Goal: Information Seeking & Learning: Compare options

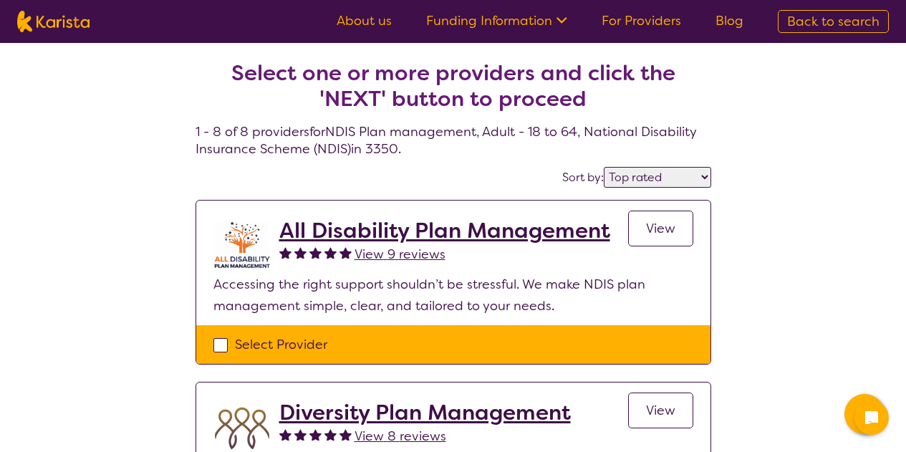
select select "by_score"
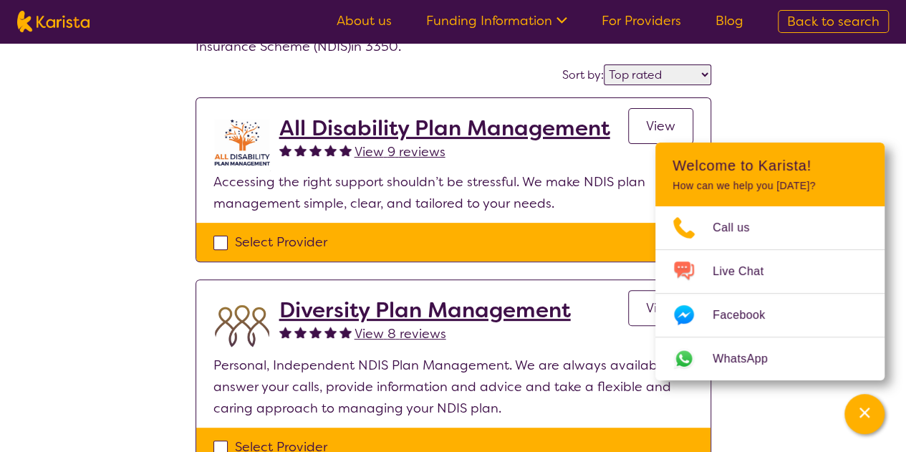
scroll to position [103, 0]
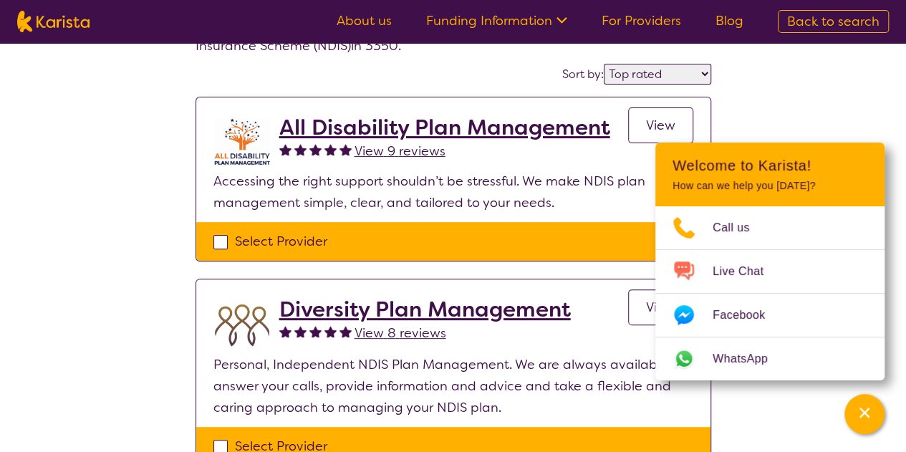
click at [654, 122] on span "View" at bounding box center [660, 125] width 29 height 17
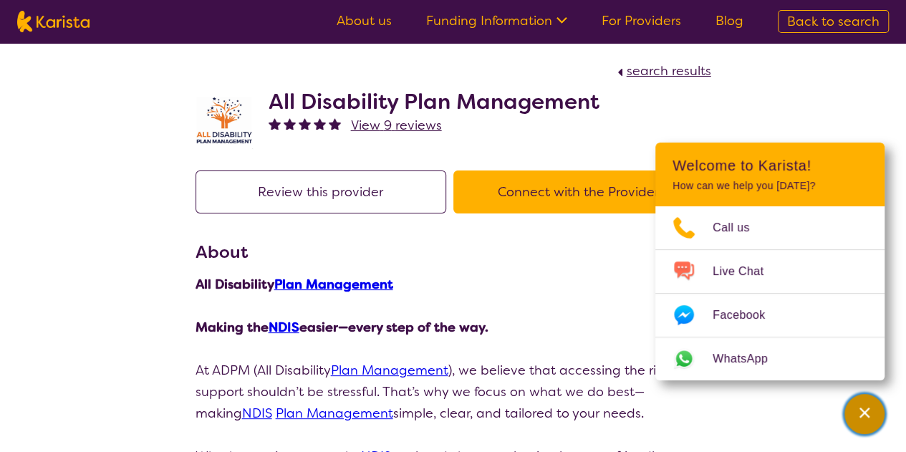
click at [867, 405] on icon "Channel Menu" at bounding box center [864, 412] width 14 height 14
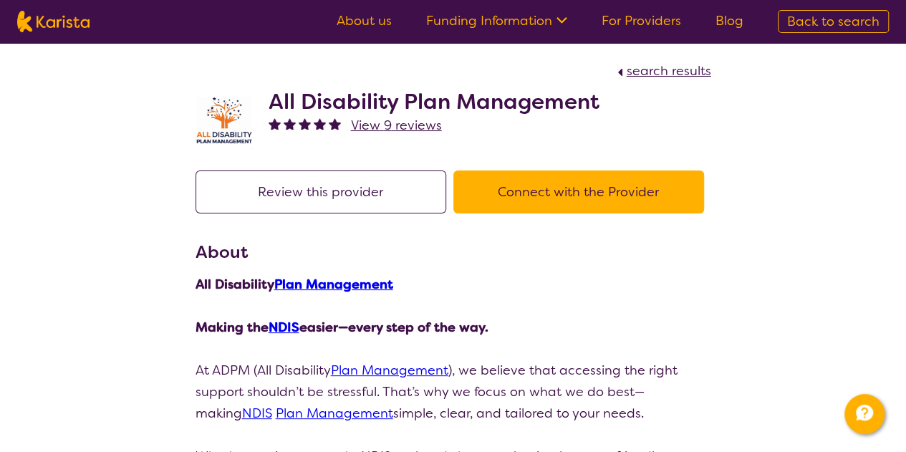
click at [597, 193] on button "Connect with the Provider" at bounding box center [578, 191] width 251 height 43
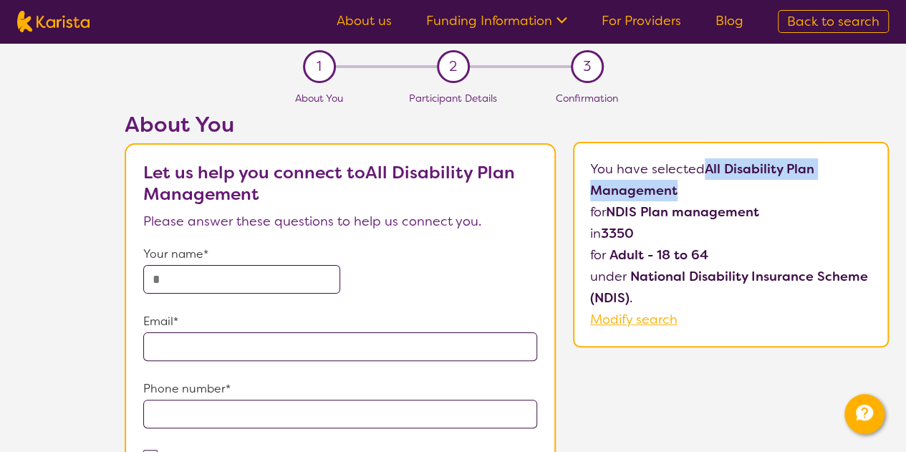
drag, startPoint x: 710, startPoint y: 168, endPoint x: 738, endPoint y: 187, distance: 33.6
click at [738, 187] on p "You have selected All Disability Plan Management for NDIS Plan management in 33…" at bounding box center [731, 244] width 282 height 172
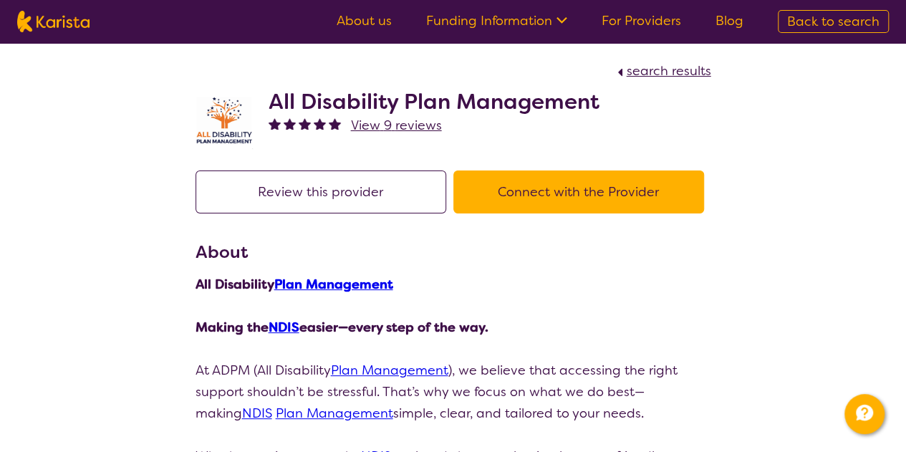
scroll to position [103, 0]
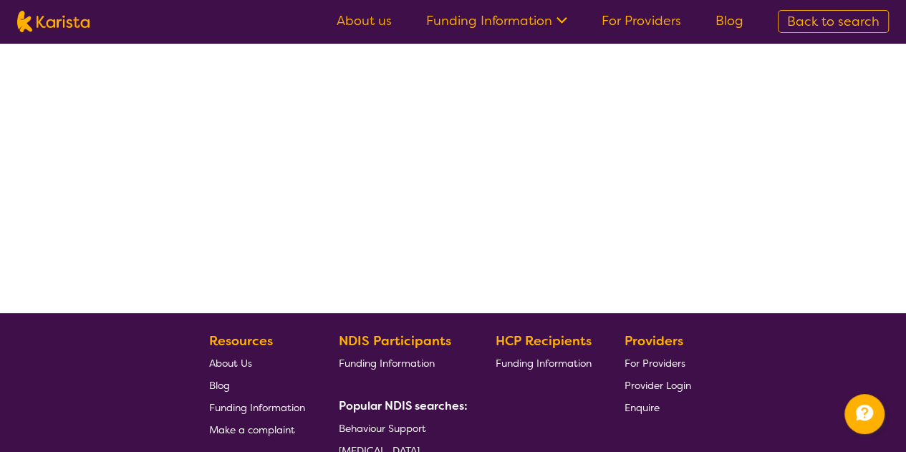
select select "by_score"
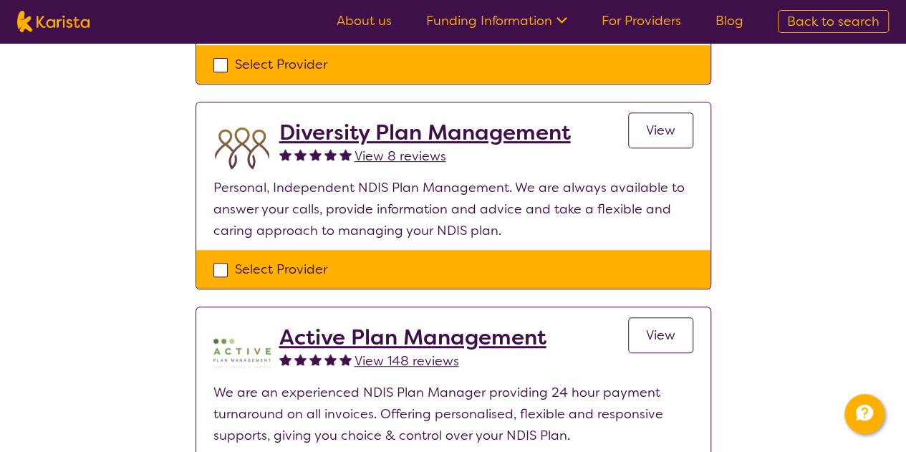
scroll to position [0, 0]
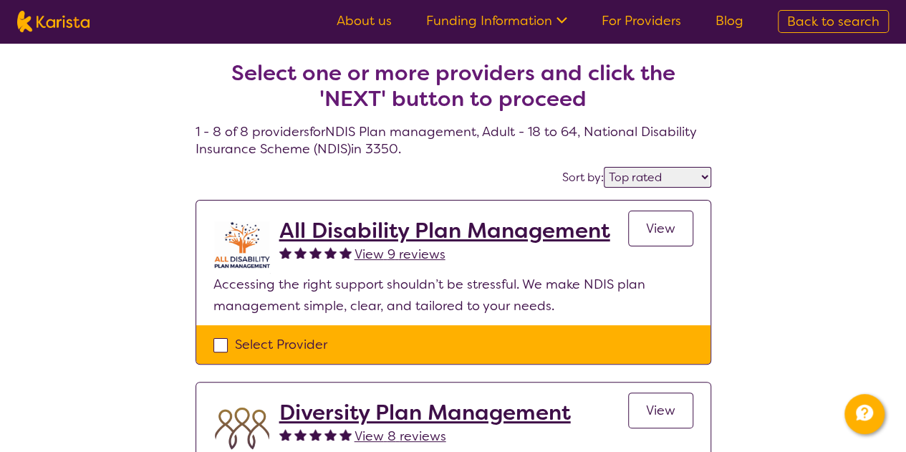
click at [648, 178] on select "Highly reviewed Top rated" at bounding box center [657, 177] width 107 height 21
click at [497, 180] on div "Sort by: Highly reviewed Top rated" at bounding box center [453, 177] width 516 height 22
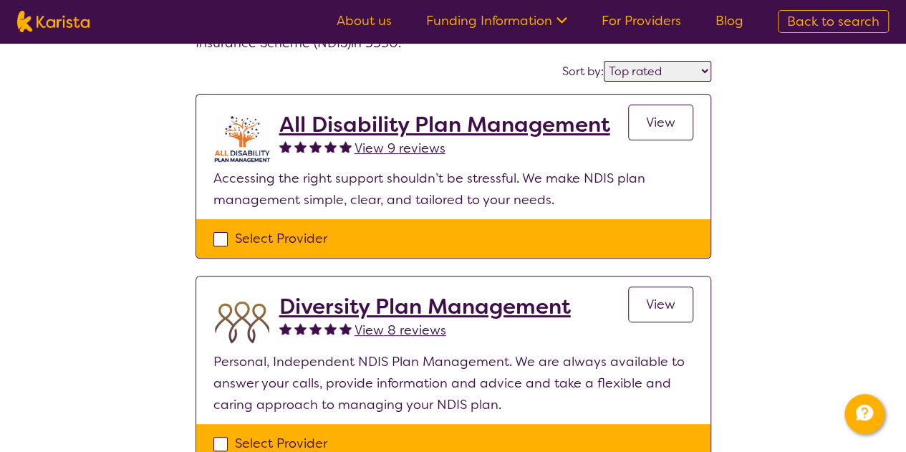
scroll to position [120, 0]
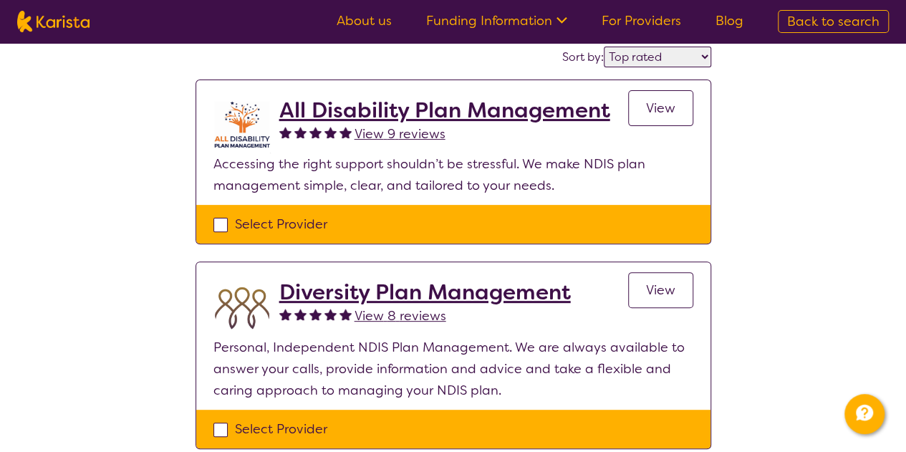
click at [669, 287] on span "View" at bounding box center [660, 289] width 29 height 17
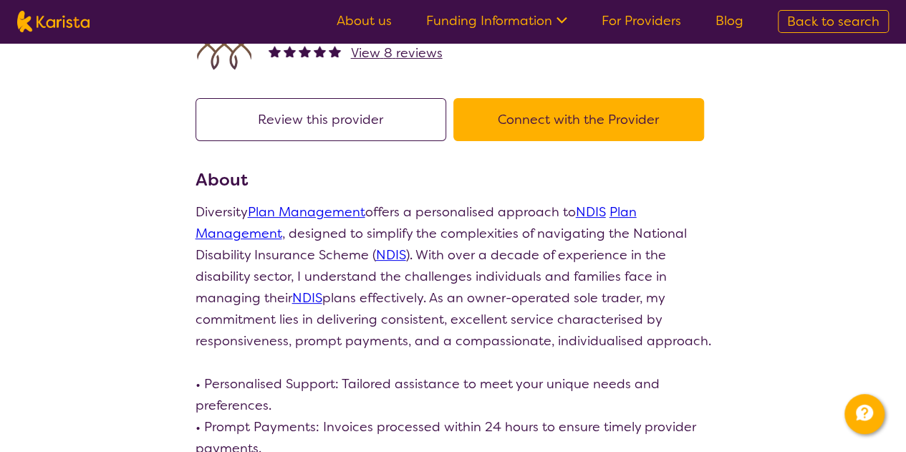
scroll to position [70, 0]
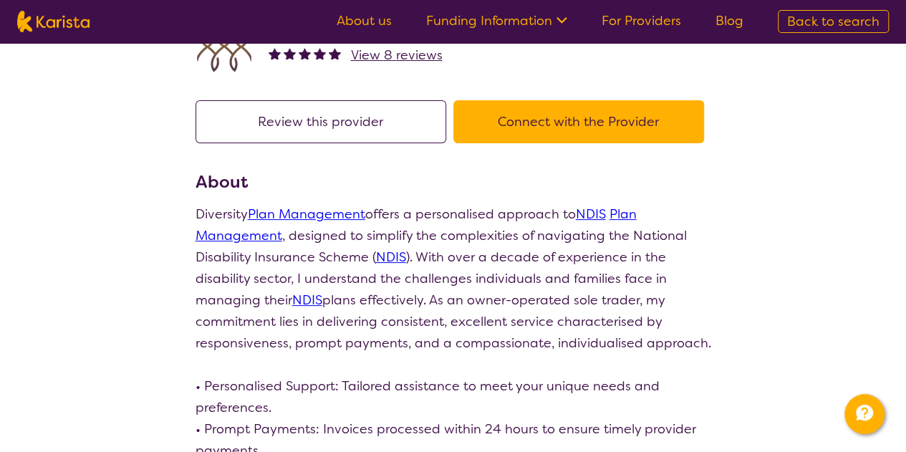
click at [573, 131] on button "Connect with the Provider" at bounding box center [578, 121] width 251 height 43
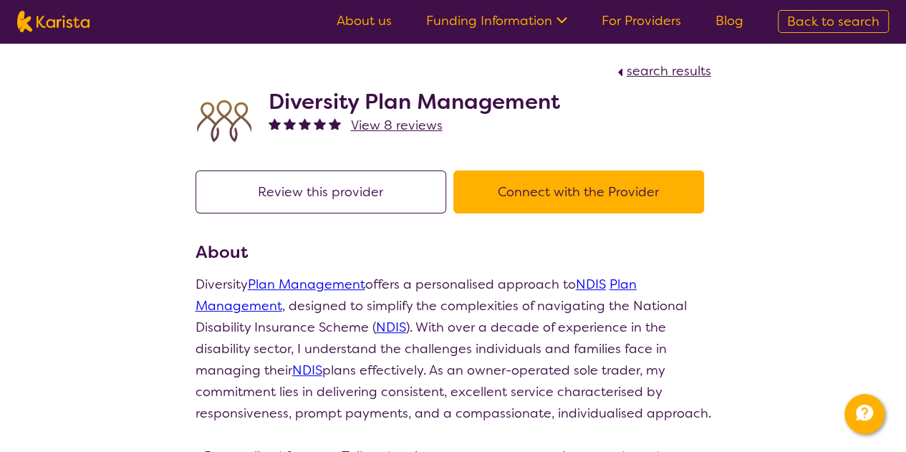
click at [58, 19] on img at bounding box center [53, 21] width 72 height 21
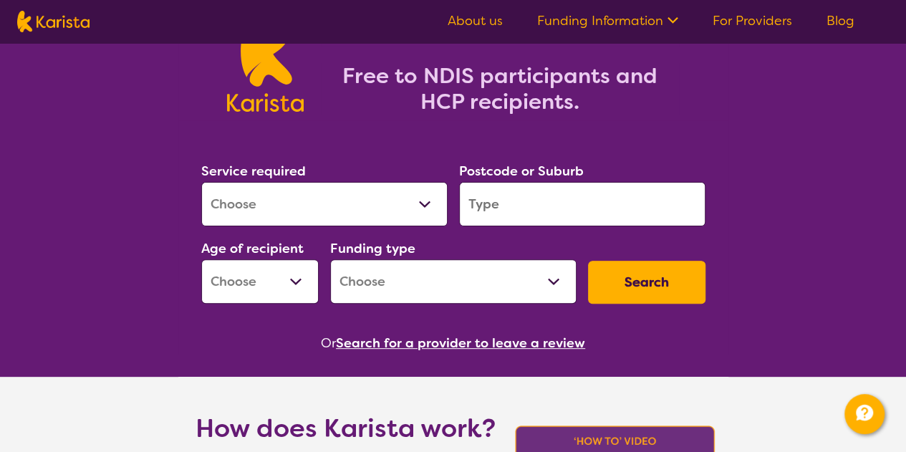
scroll to position [108, 0]
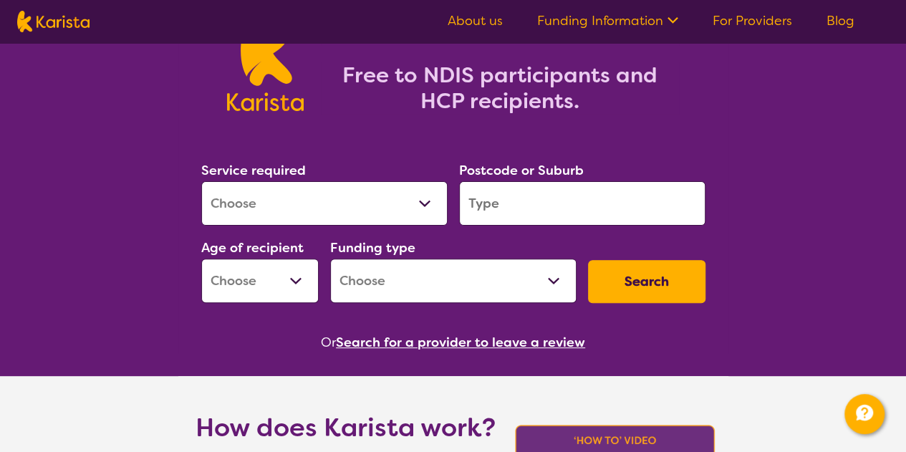
click at [425, 206] on select "Allied Health Assistant Assessment ([MEDICAL_DATA] or [MEDICAL_DATA]) Behaviour…" at bounding box center [324, 203] width 246 height 44
click at [536, 212] on input "search" at bounding box center [582, 203] width 246 height 44
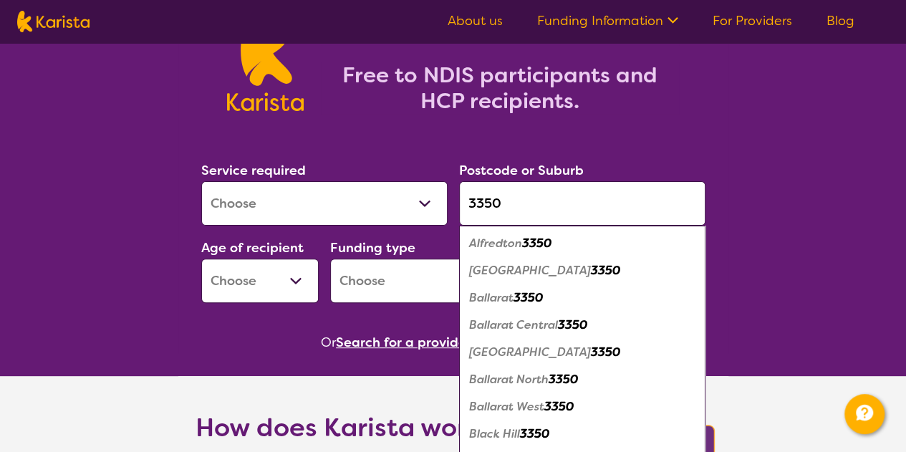
type input "3350"
click at [513, 296] on em "Ballarat" at bounding box center [491, 297] width 44 height 15
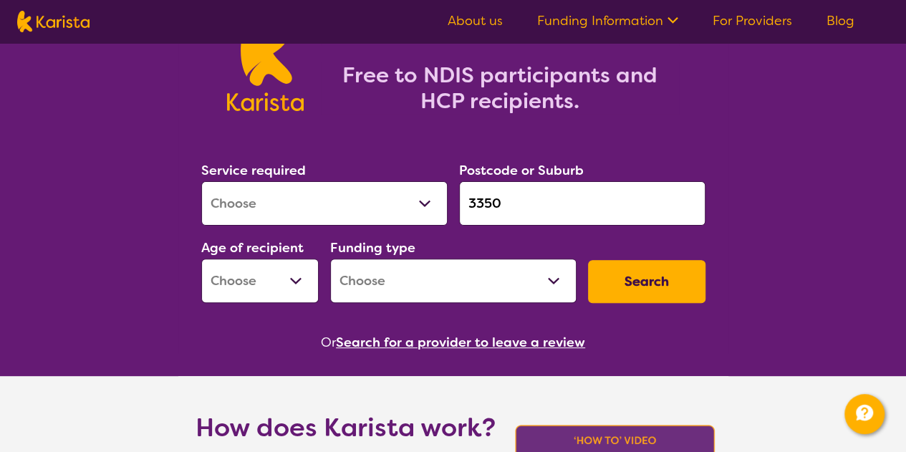
click at [299, 281] on select "Early Childhood - 0 to 9 Child - 10 to 11 Adolescent - 12 to 17 Adult - 18 to 6…" at bounding box center [259, 281] width 117 height 44
select select "AD"
click at [201, 259] on select "Early Childhood - 0 to 9 Child - 10 to 11 Adolescent - 12 to 17 Adult - 18 to 6…" at bounding box center [259, 281] width 117 height 44
click at [553, 275] on select "Home Care Package (HCP) National Disability Insurance Scheme (NDIS) I don't know" at bounding box center [453, 281] width 246 height 44
select select "NDIS"
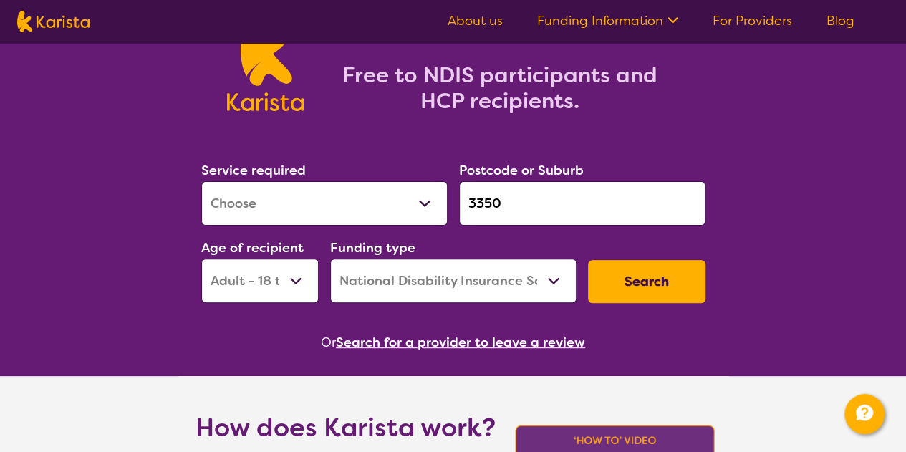
click at [330, 259] on select "Home Care Package (HCP) National Disability Insurance Scheme (NDIS) I don't know" at bounding box center [453, 281] width 246 height 44
click at [649, 280] on button "Search" at bounding box center [646, 281] width 117 height 43
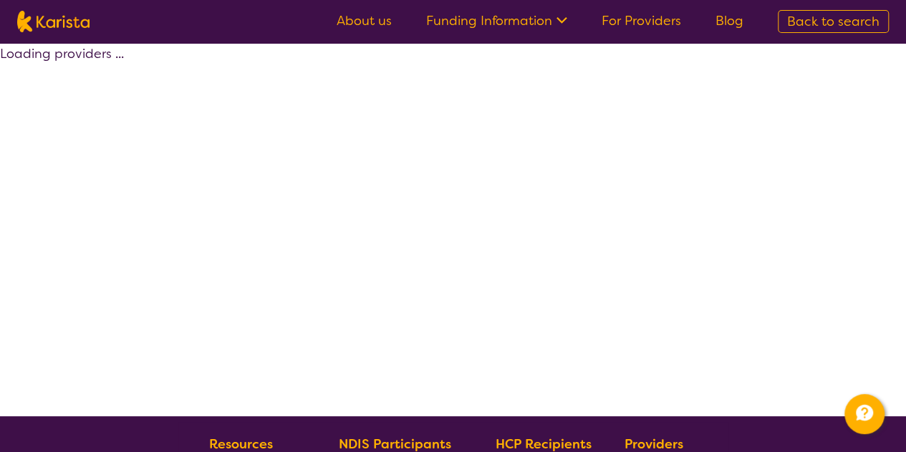
select select "by_score"
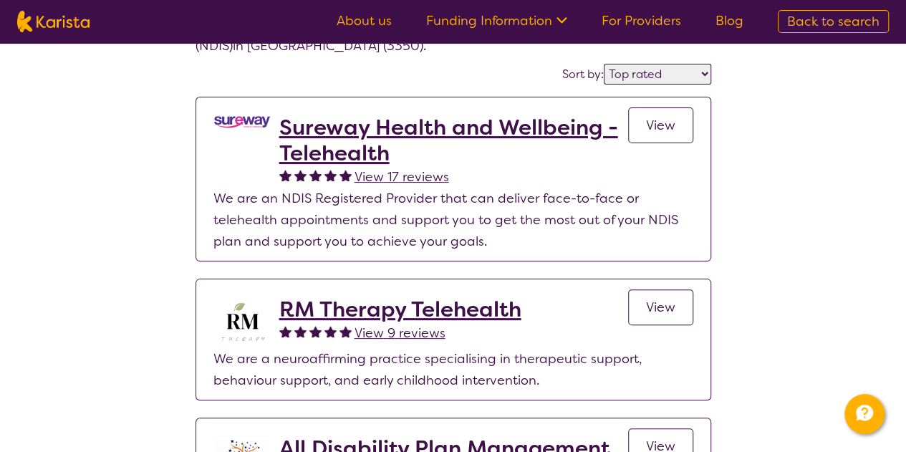
select select "AD"
select select "NDIS"
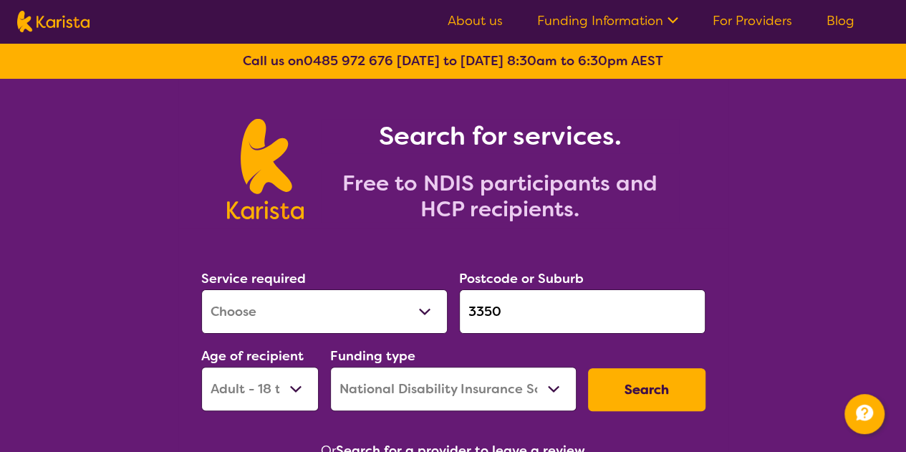
click at [435, 314] on select "Allied Health Assistant Assessment ([MEDICAL_DATA] or [MEDICAL_DATA]) Behaviour…" at bounding box center [324, 311] width 246 height 44
select select "NDIS Plan management"
click at [201, 289] on select "Allied Health Assistant Assessment ([MEDICAL_DATA] or [MEDICAL_DATA]) Behaviour…" at bounding box center [324, 311] width 246 height 44
click at [660, 377] on button "Search" at bounding box center [646, 389] width 117 height 43
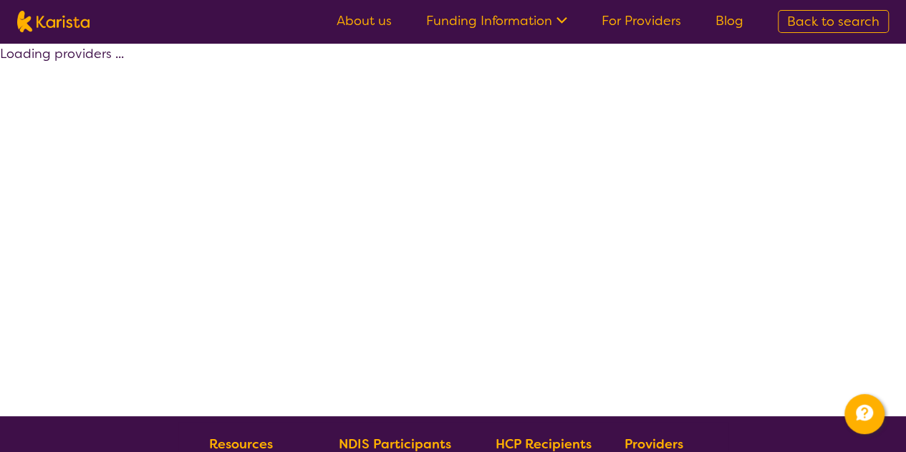
select select "by_score"
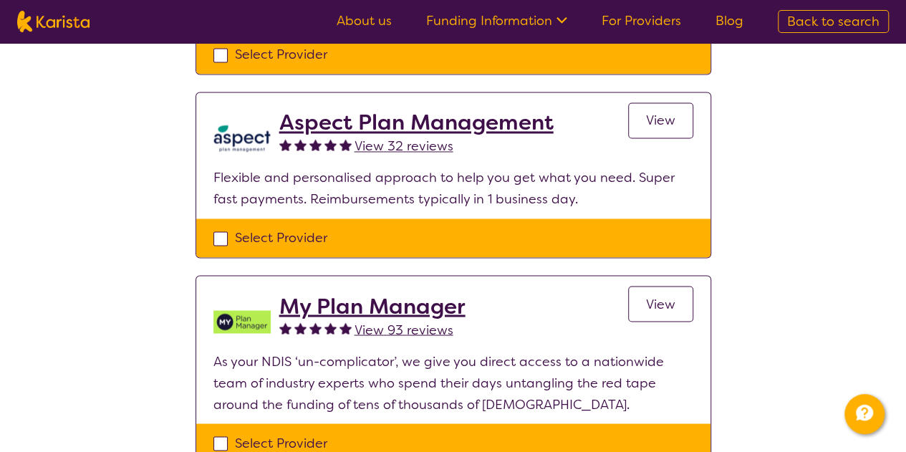
scroll to position [1101, 0]
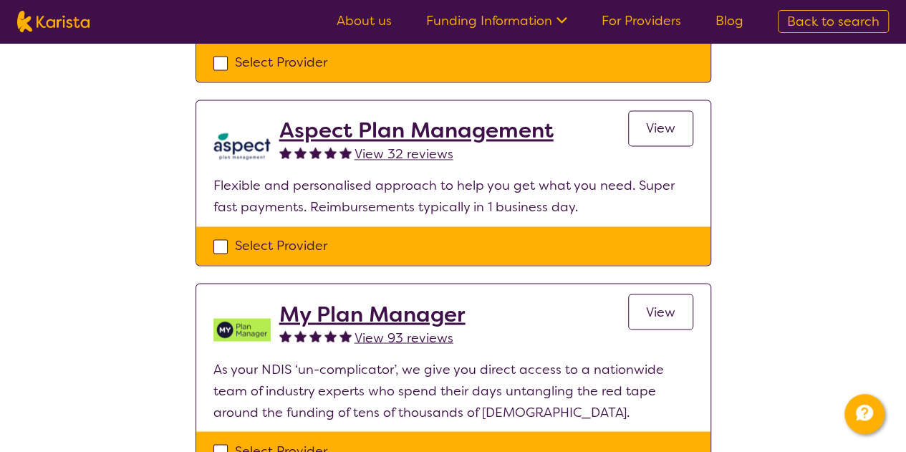
click at [400, 128] on h2 "Aspect Plan Management" at bounding box center [416, 130] width 274 height 26
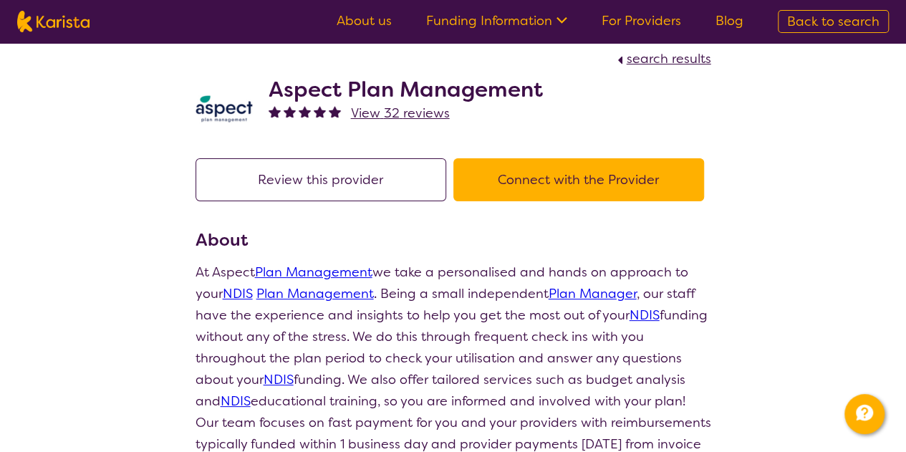
scroll to position [11, 0]
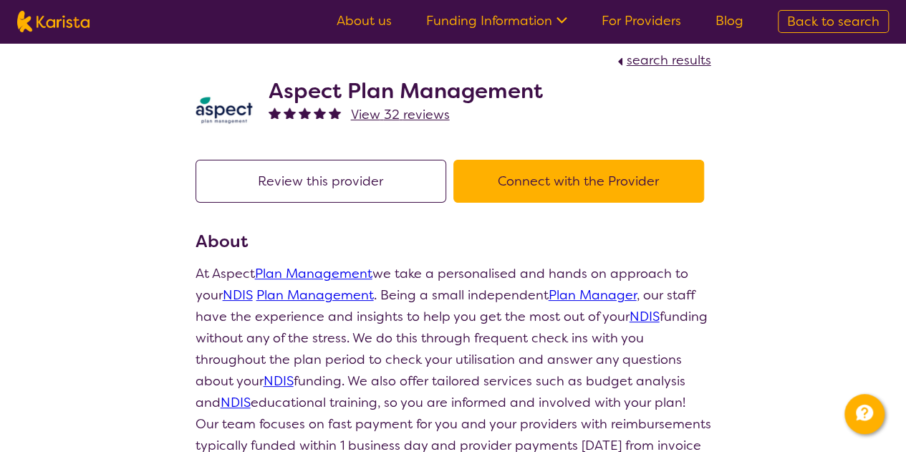
click at [618, 176] on button "Connect with the Provider" at bounding box center [578, 181] width 251 height 43
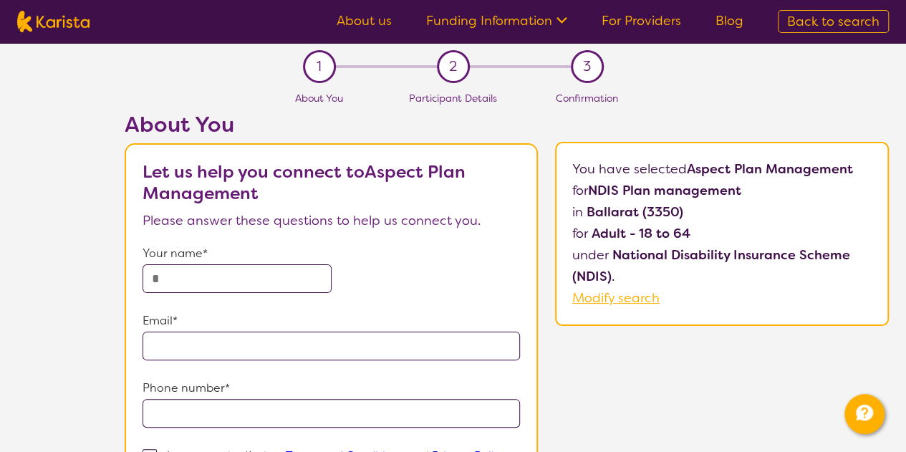
scroll to position [11, 0]
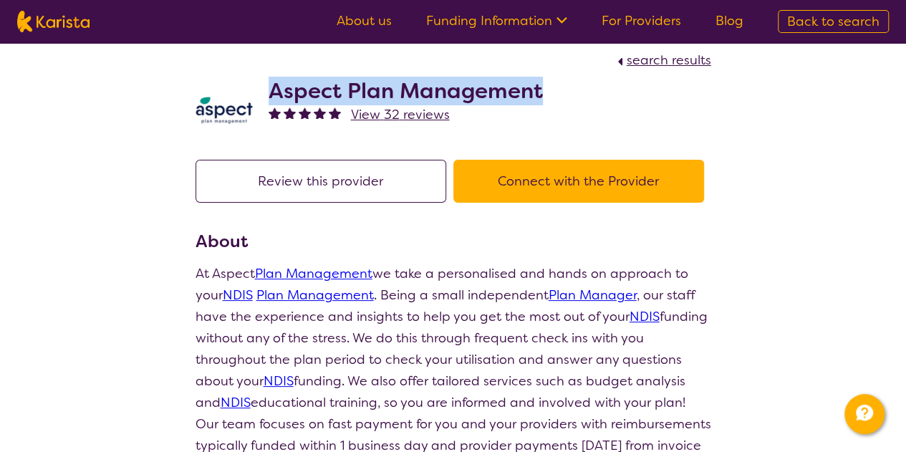
drag, startPoint x: 270, startPoint y: 92, endPoint x: 555, endPoint y: 92, distance: 285.0
click at [555, 92] on div "Aspect Plan Management View 32 reviews" at bounding box center [453, 107] width 516 height 72
click at [501, 90] on h2 "Aspect Plan Management" at bounding box center [406, 91] width 274 height 26
drag, startPoint x: 546, startPoint y: 92, endPoint x: 272, endPoint y: 87, distance: 273.6
click at [272, 87] on div "Aspect Plan Management View 32 reviews" at bounding box center [453, 107] width 516 height 72
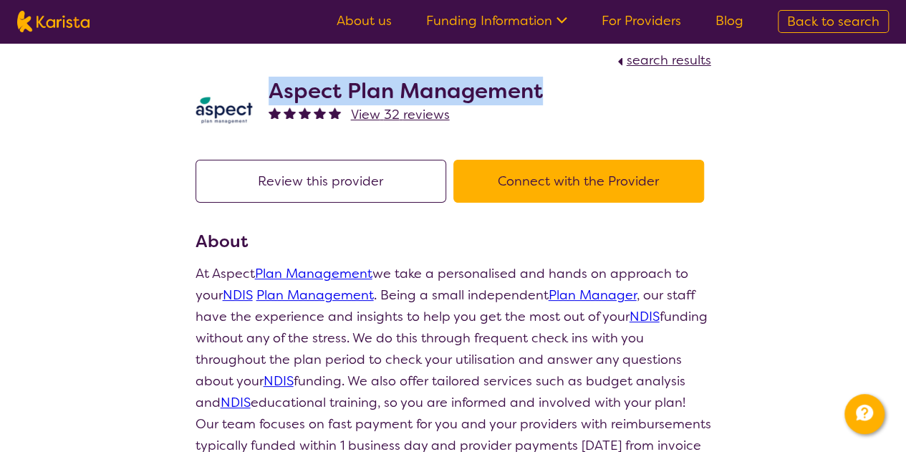
copy h2 "Aspect Plan Management"
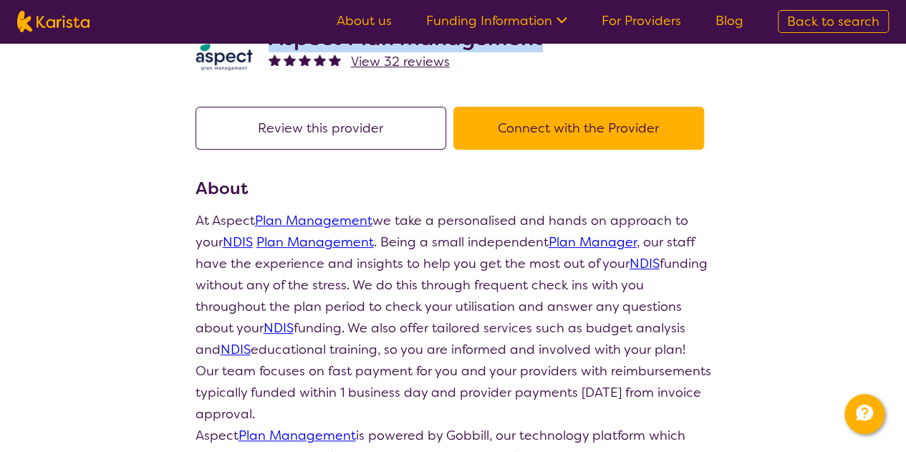
scroll to position [0, 0]
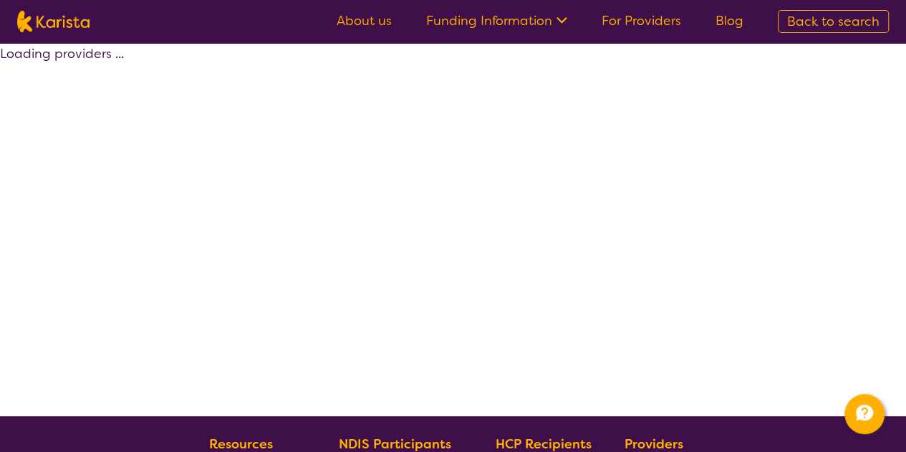
scroll to position [311, 0]
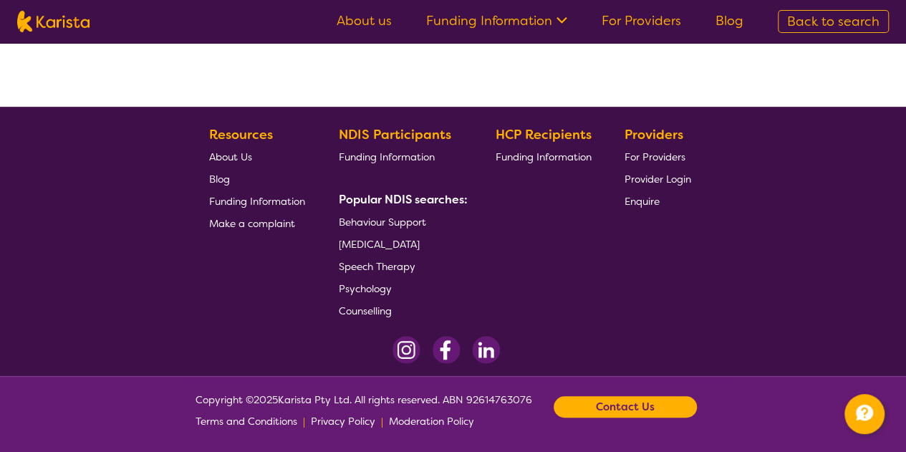
select select "by_score"
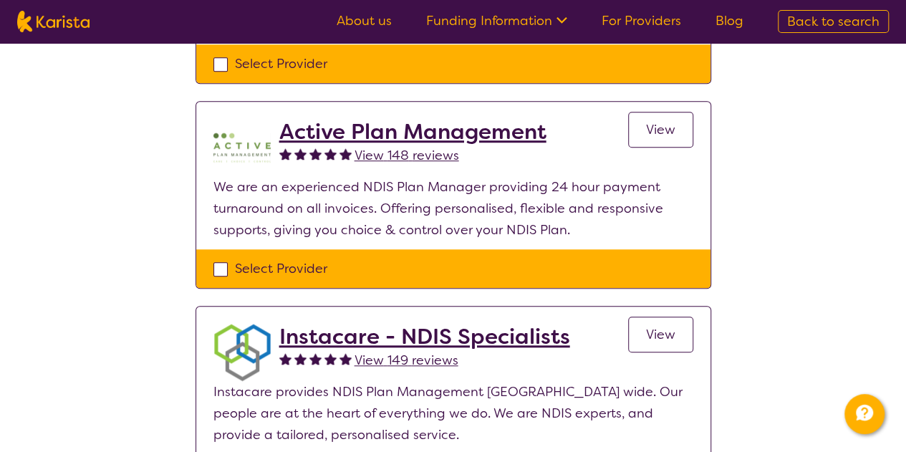
scroll to position [488, 0]
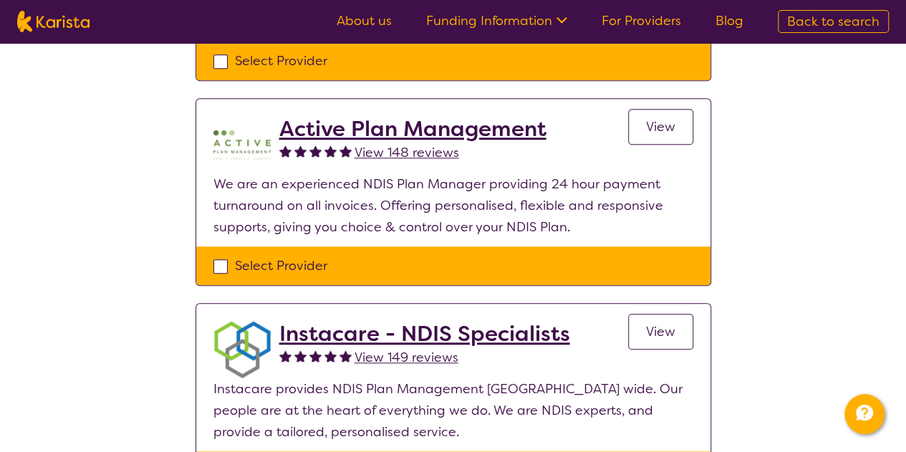
click at [341, 329] on h2 "Instacare - NDIS Specialists" at bounding box center [424, 334] width 291 height 26
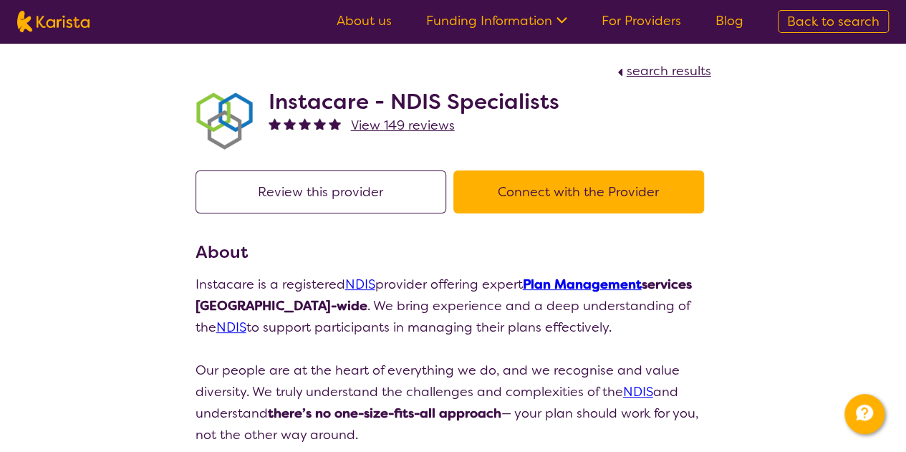
click at [614, 183] on button "Connect with the Provider" at bounding box center [578, 191] width 251 height 43
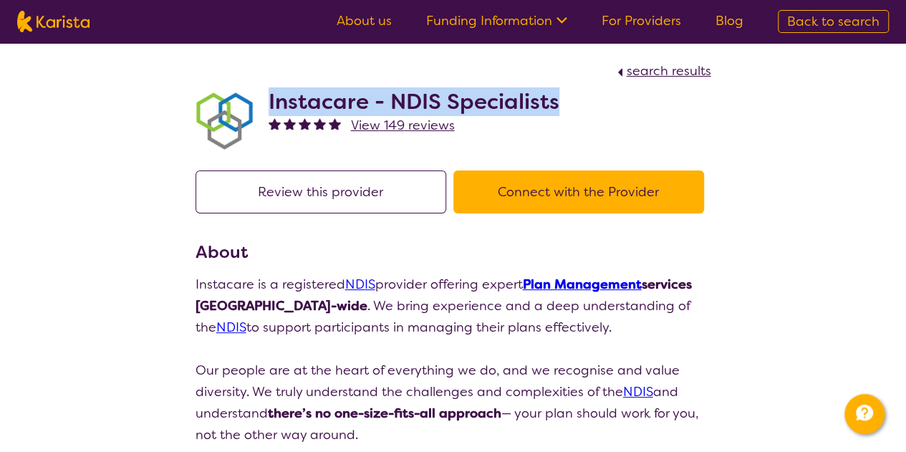
drag, startPoint x: 269, startPoint y: 102, endPoint x: 562, endPoint y: 107, distance: 292.9
click at [562, 107] on div "Instacare - NDIS Specialists View 149 reviews" at bounding box center [453, 118] width 516 height 72
copy h2 "Instacare - NDIS Specialists"
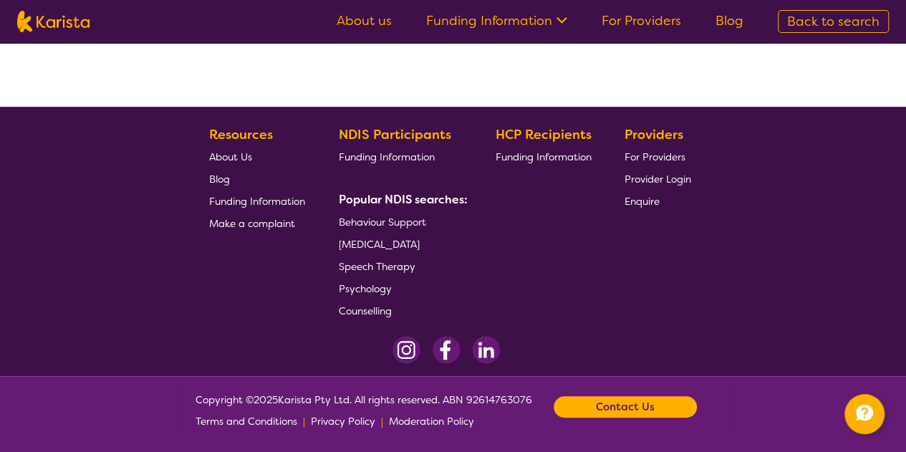
select select "by_score"
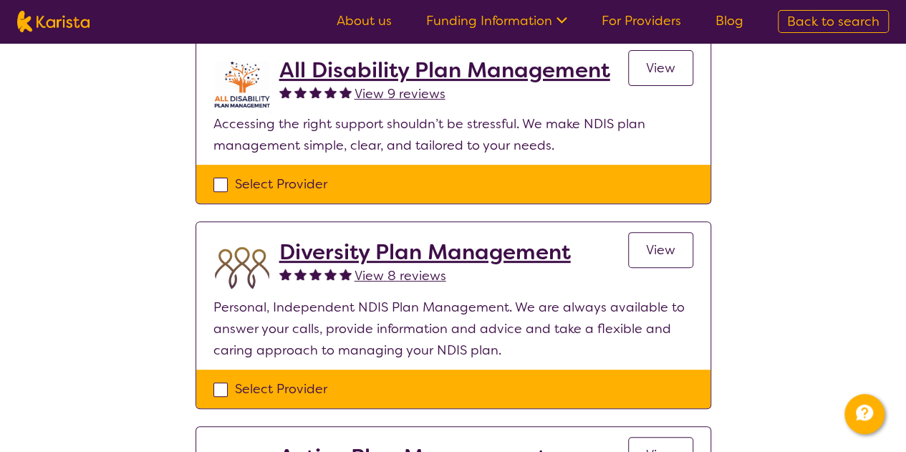
scroll to position [164, 0]
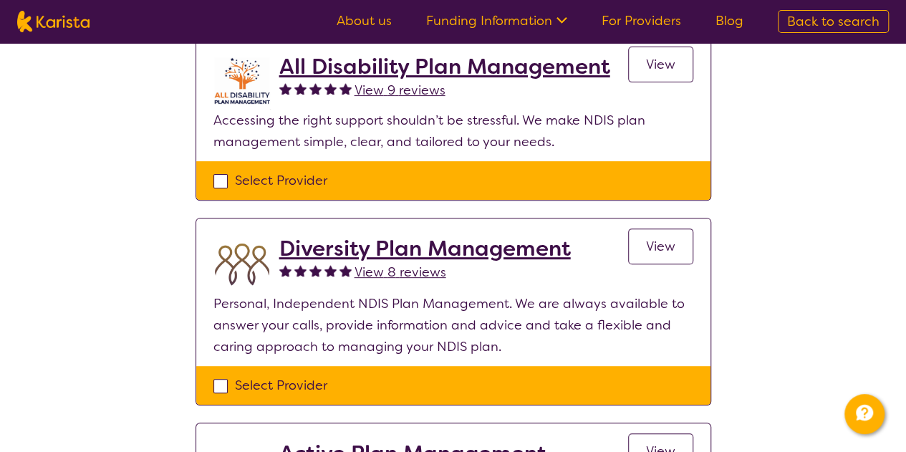
click at [498, 252] on h2 "Diversity Plan Management" at bounding box center [424, 249] width 291 height 26
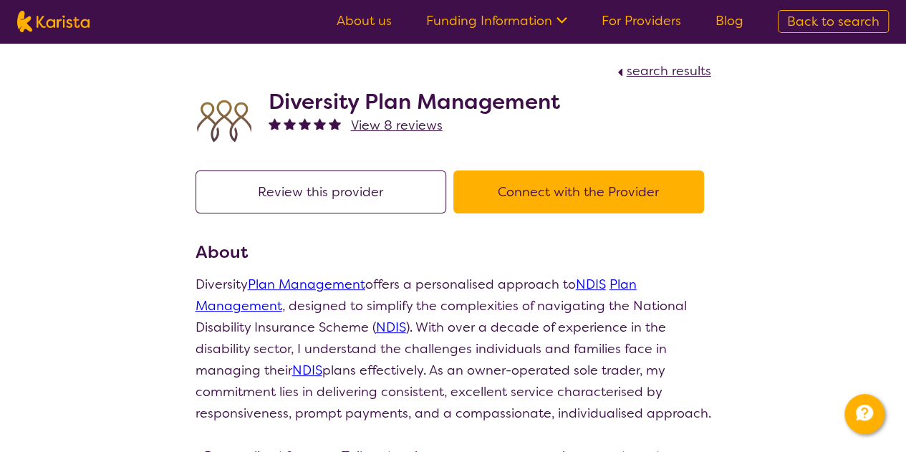
click at [528, 197] on button "Connect with the Provider" at bounding box center [578, 191] width 251 height 43
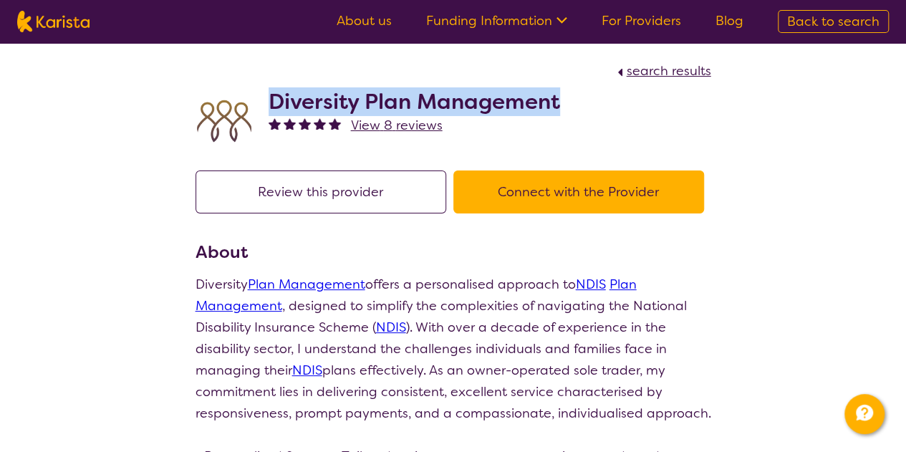
drag, startPoint x: 272, startPoint y: 105, endPoint x: 602, endPoint y: 114, distance: 329.5
click at [602, 114] on div "Diversity Plan Management View 8 reviews" at bounding box center [453, 118] width 516 height 72
copy h2 "Diversity Plan Management"
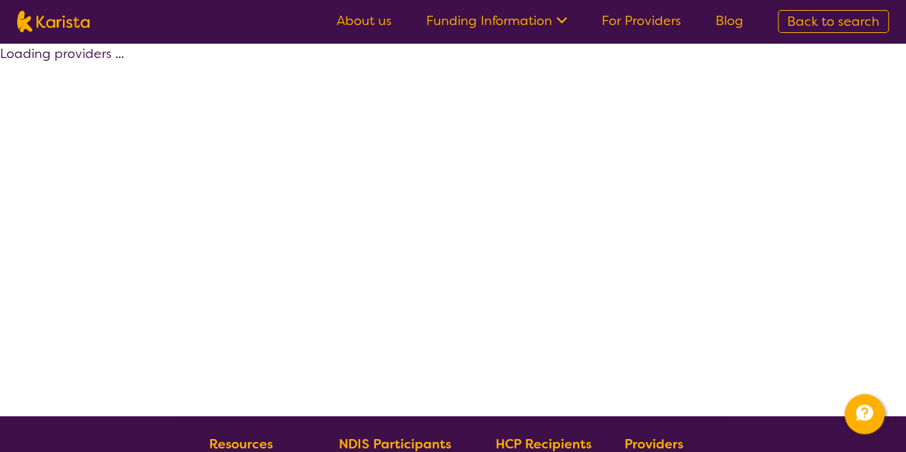
scroll to position [164, 0]
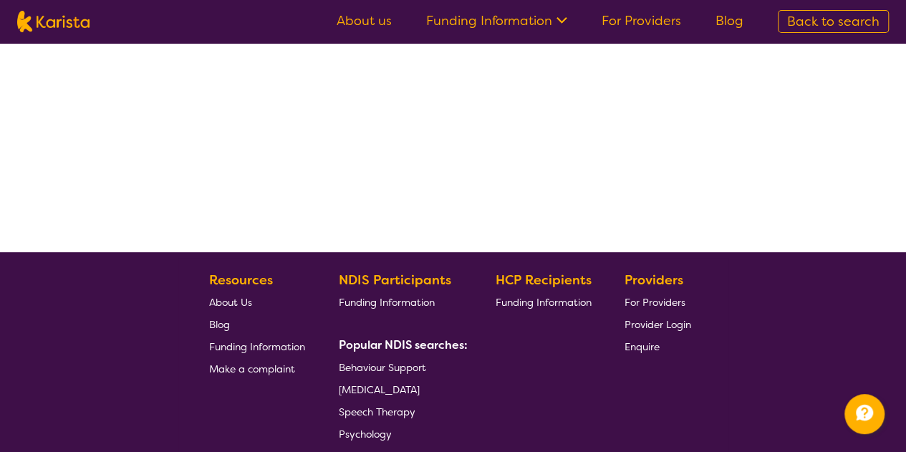
select select "by_score"
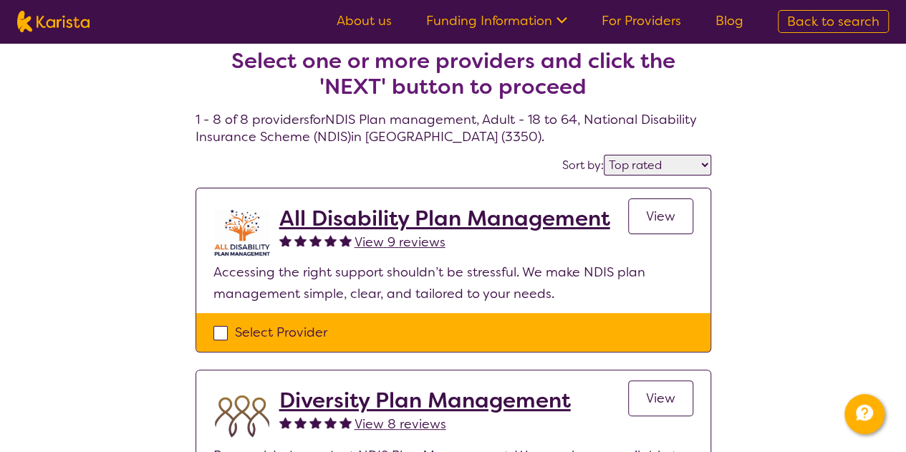
scroll to position [0, 0]
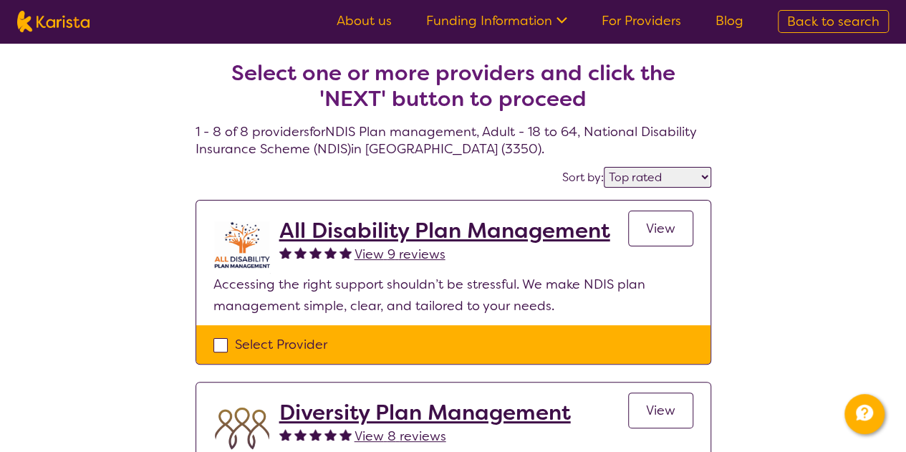
click at [447, 227] on h2 "All Disability Plan Management" at bounding box center [444, 231] width 331 height 26
